Goal: Task Accomplishment & Management: Manage account settings

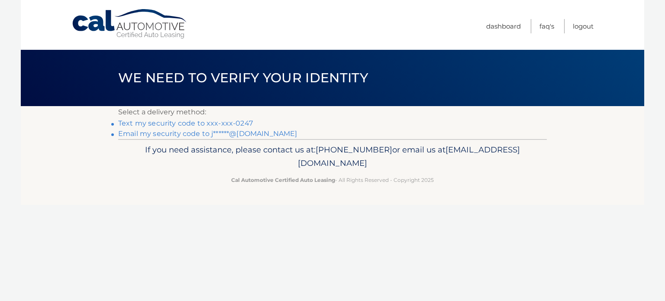
click at [233, 120] on link "Text my security code to xxx-xxx-0247" at bounding box center [185, 123] width 135 height 8
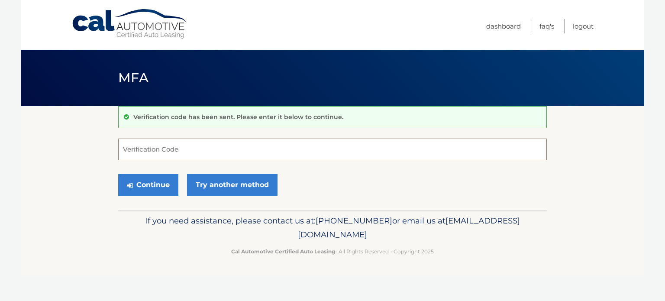
click at [165, 146] on input "Verification Code" at bounding box center [332, 150] width 429 height 22
type input "178318"
click at [321, 182] on div "Continue Try another method" at bounding box center [332, 185] width 429 height 29
click at [144, 184] on button "Continue" at bounding box center [148, 185] width 60 height 22
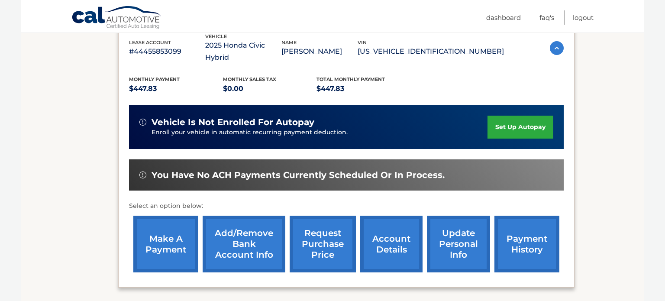
scroll to position [163, 0]
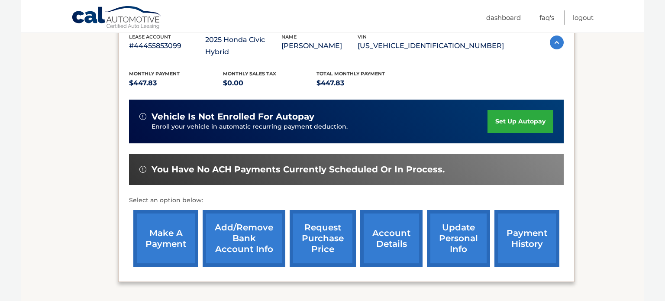
click at [170, 219] on link "make a payment" at bounding box center [165, 238] width 65 height 57
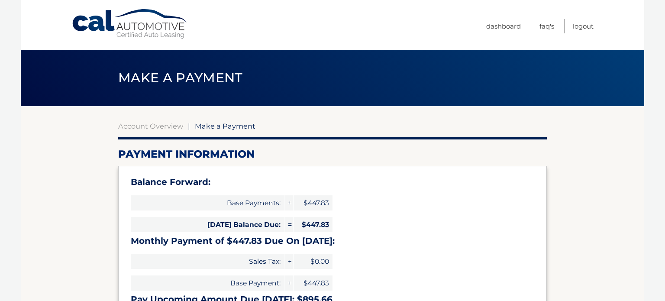
select select "M2ZlNjZjZTAtYjY0MS00YWI0LWFmNTgtZjhjODc3YzI3M2M3"
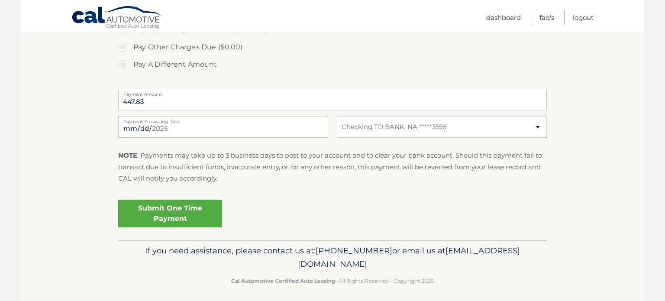
scroll to position [352, 0]
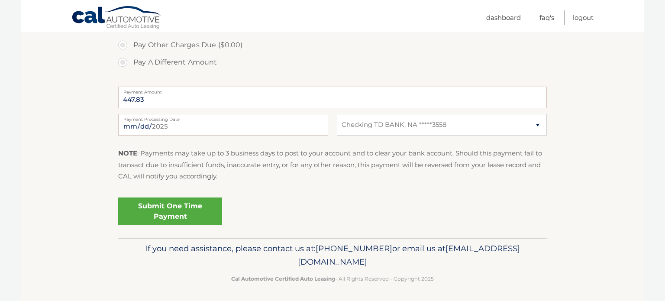
click at [161, 215] on link "Submit One Time Payment" at bounding box center [170, 211] width 104 height 28
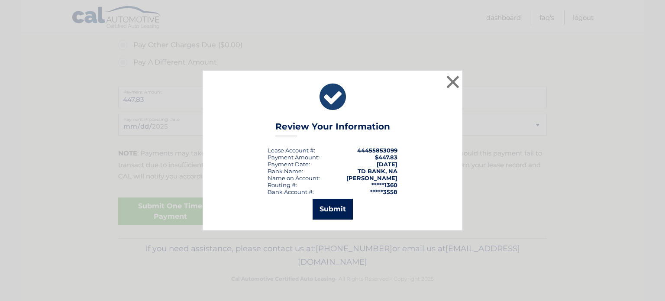
click at [335, 207] on button "Submit" at bounding box center [333, 209] width 40 height 21
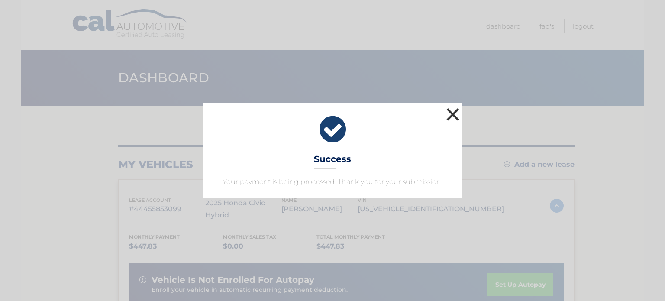
click at [453, 113] on button "×" at bounding box center [452, 114] width 17 height 17
